Goal: Task Accomplishment & Management: Use online tool/utility

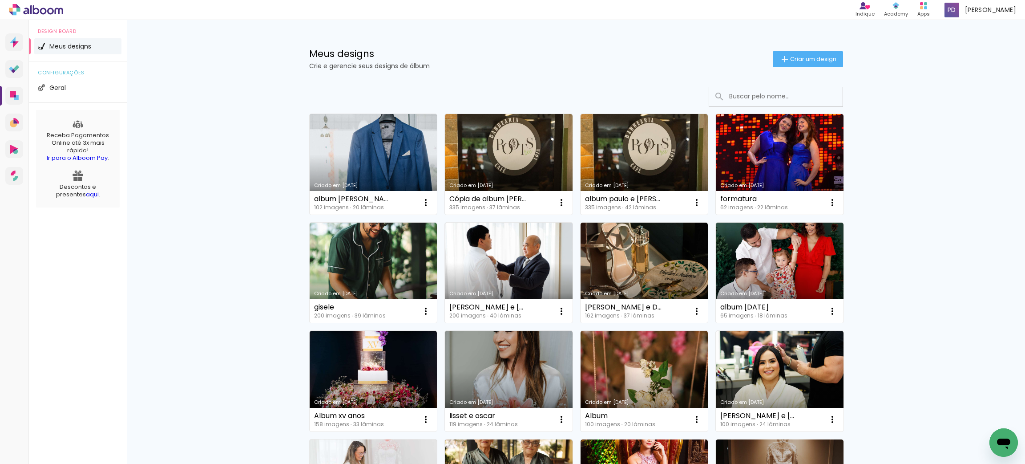
click at [340, 161] on link "Criado em [DATE]" at bounding box center [374, 164] width 128 height 101
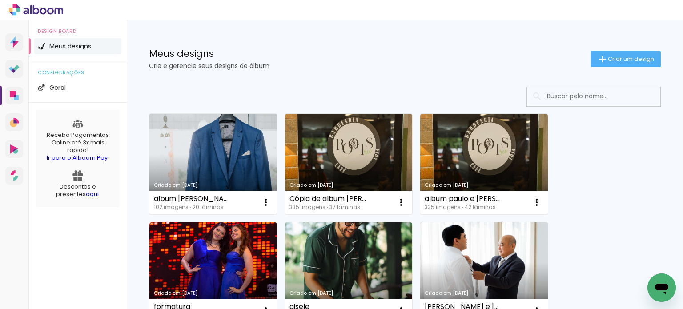
click at [217, 164] on link "Criado em [DATE]" at bounding box center [213, 164] width 128 height 101
